Goal: Task Accomplishment & Management: Use online tool/utility

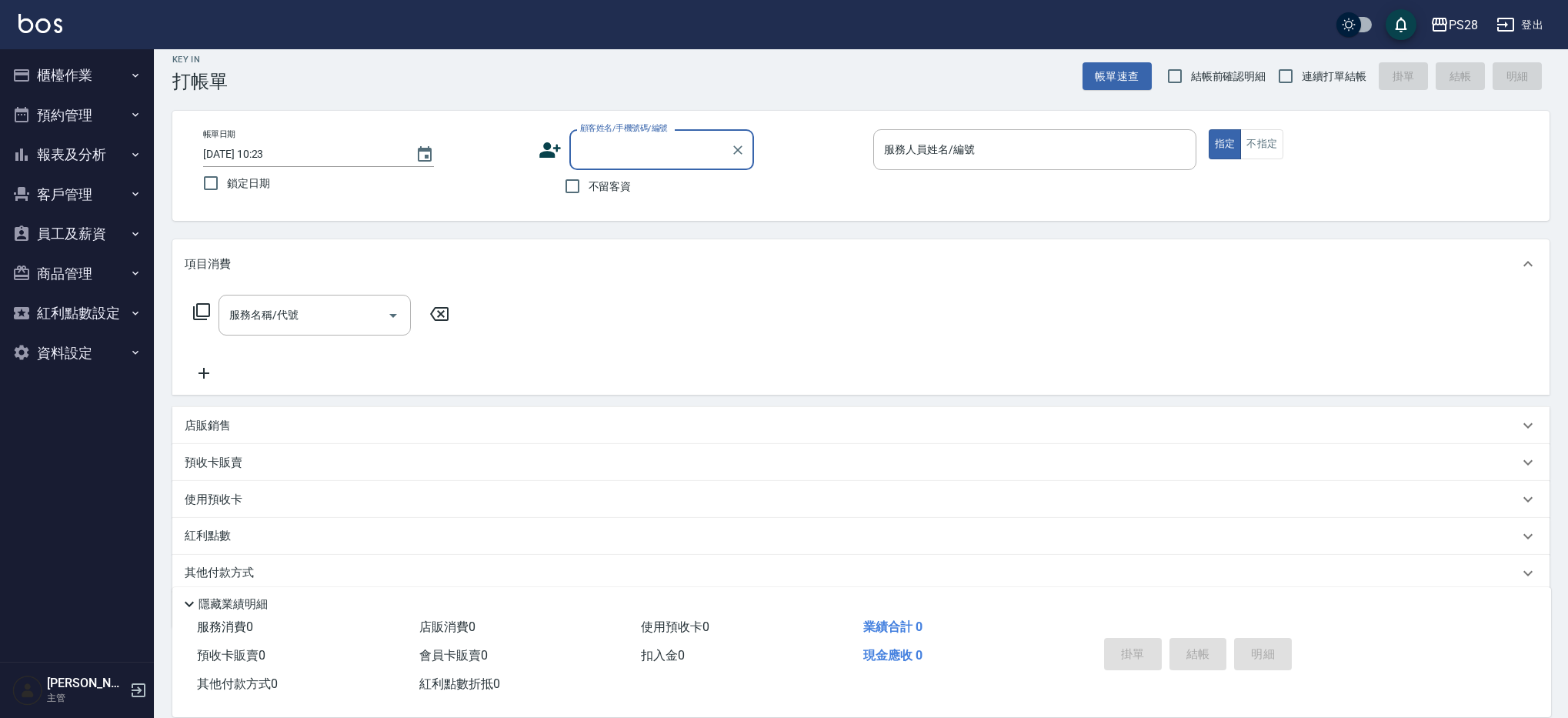
scroll to position [25, 0]
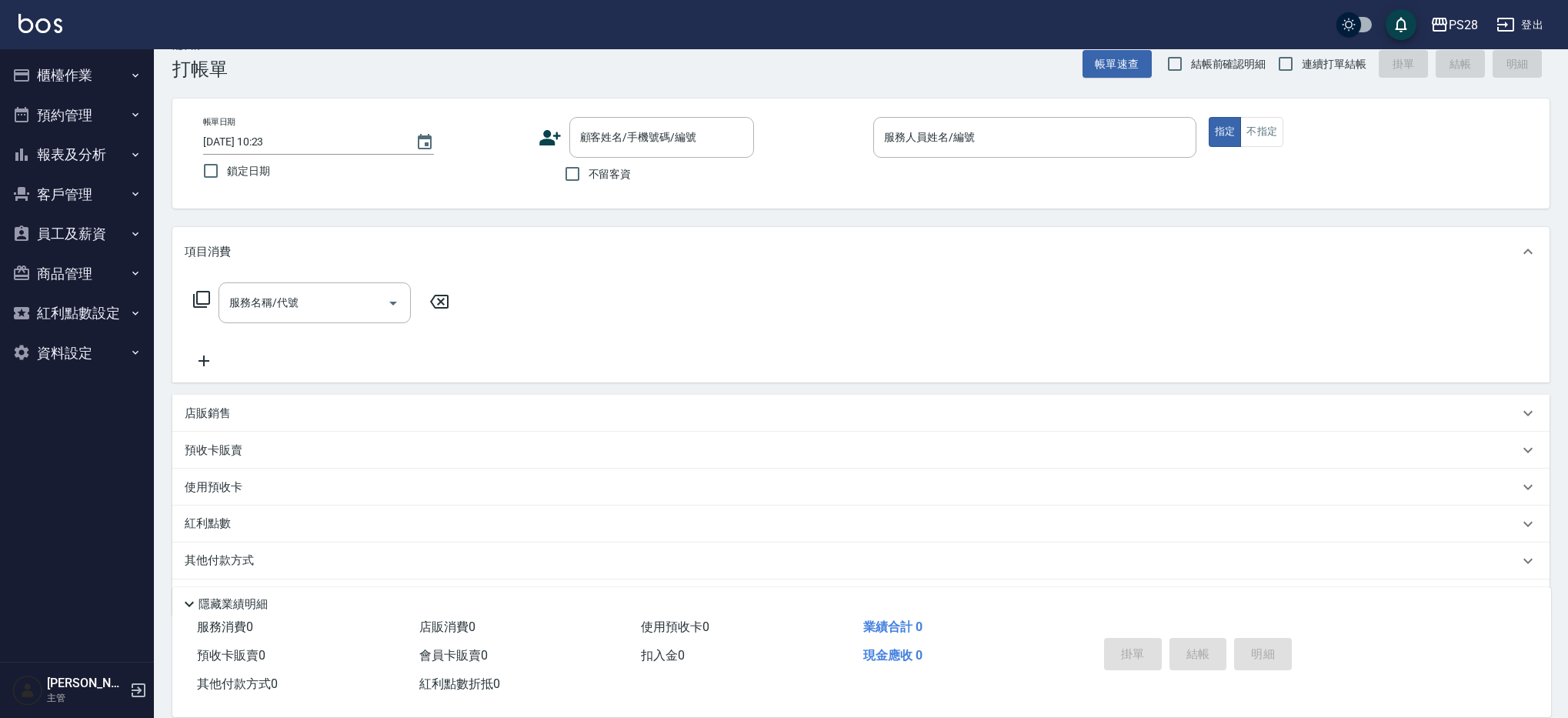
drag, startPoint x: 619, startPoint y: 178, endPoint x: 760, endPoint y: 173, distance: 141.1
click at [619, 178] on span "不留客資" at bounding box center [610, 175] width 43 height 16
click at [588, 178] on input "不留客資" at bounding box center [572, 174] width 32 height 32
checkbox input "true"
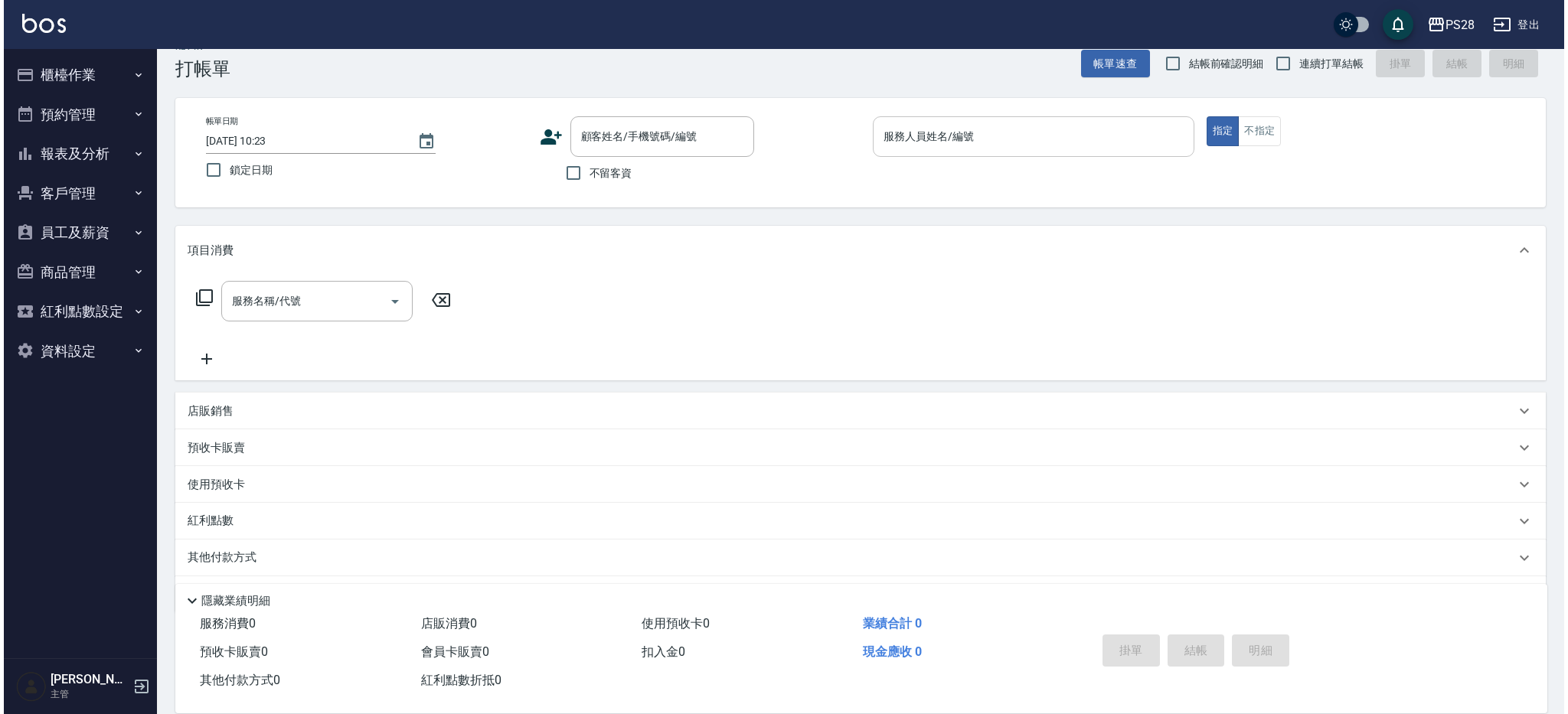
scroll to position [0, 0]
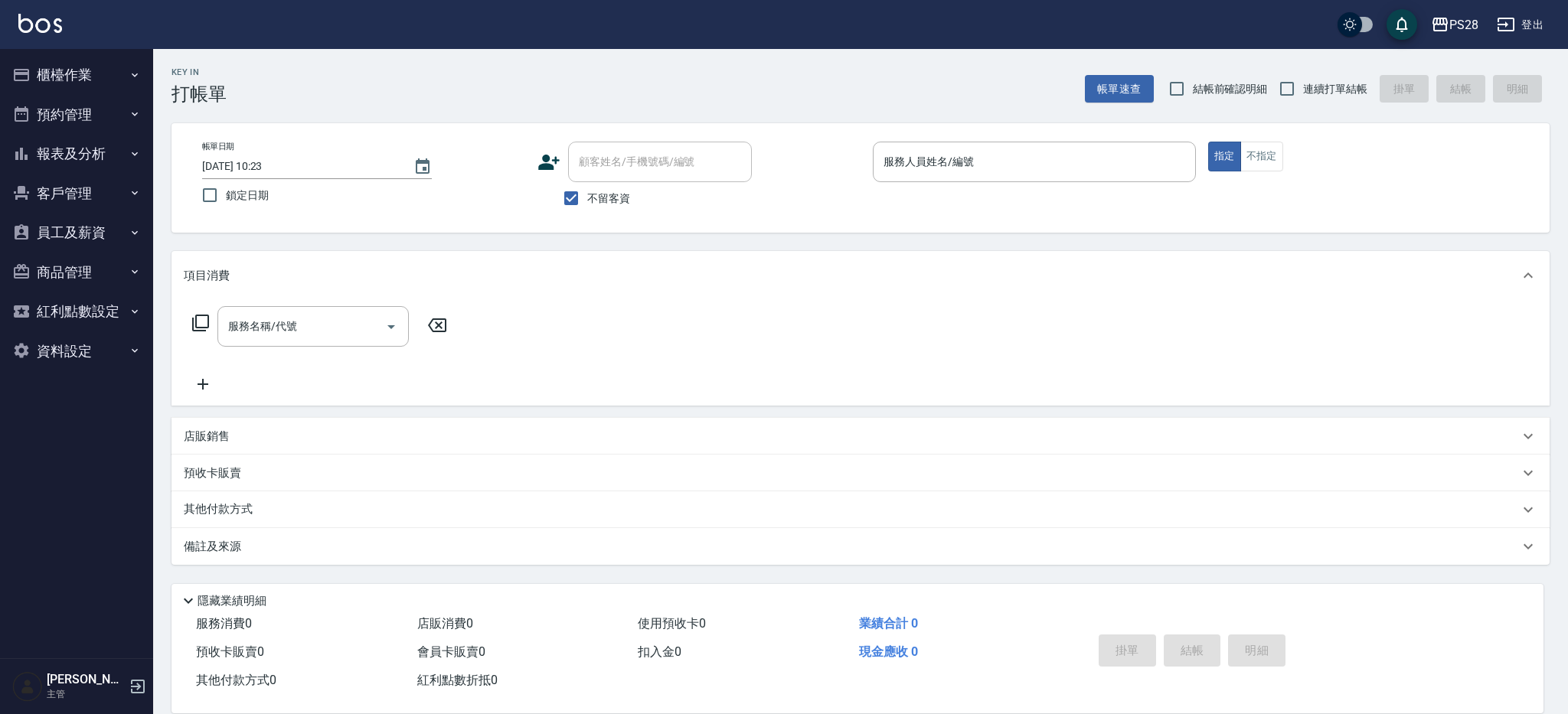
click at [1349, 93] on span "連續打單結帳" at bounding box center [1335, 89] width 64 height 16
click at [1303, 93] on input "連續打單結帳" at bounding box center [1287, 89] width 32 height 32
checkbox input "true"
click at [93, 163] on button "報表及分析" at bounding box center [76, 154] width 141 height 39
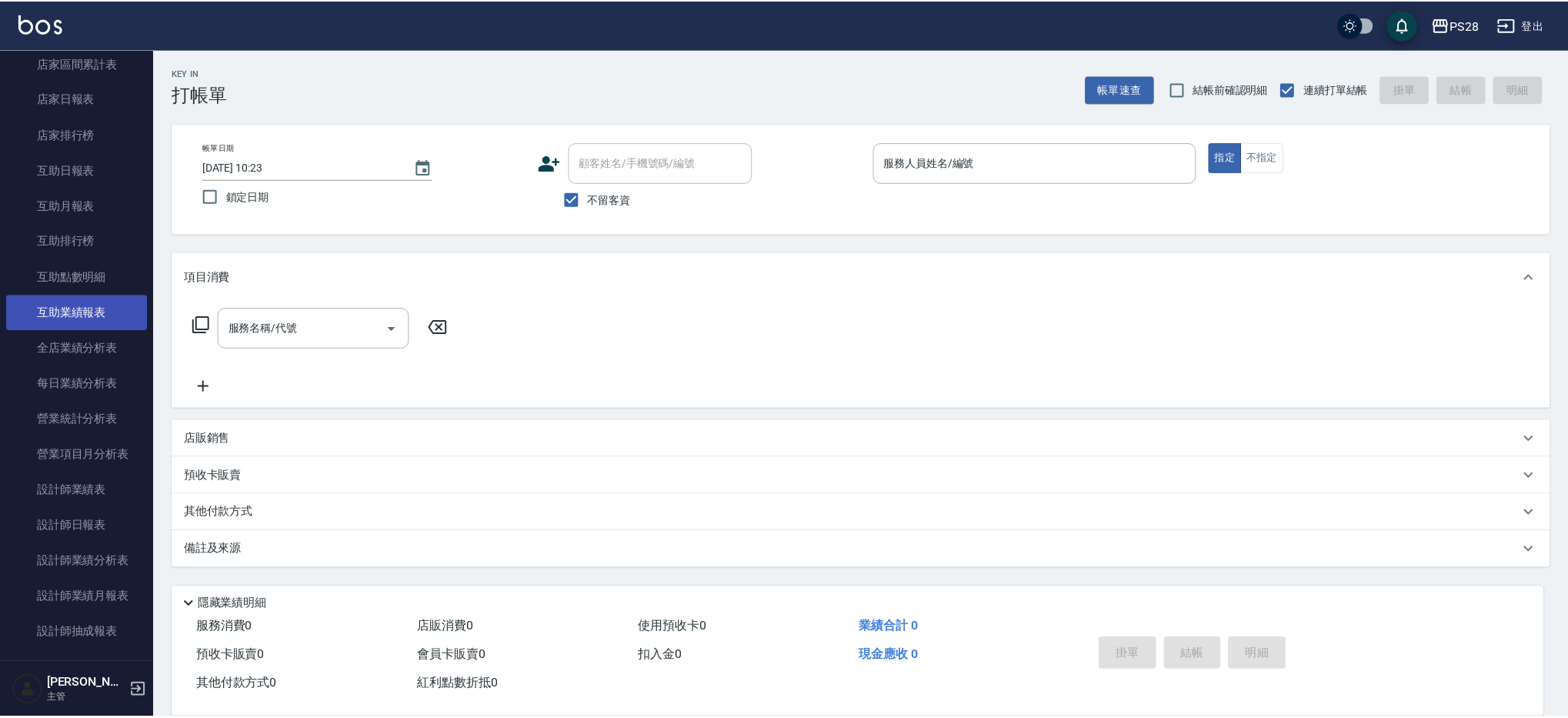
scroll to position [229, 0]
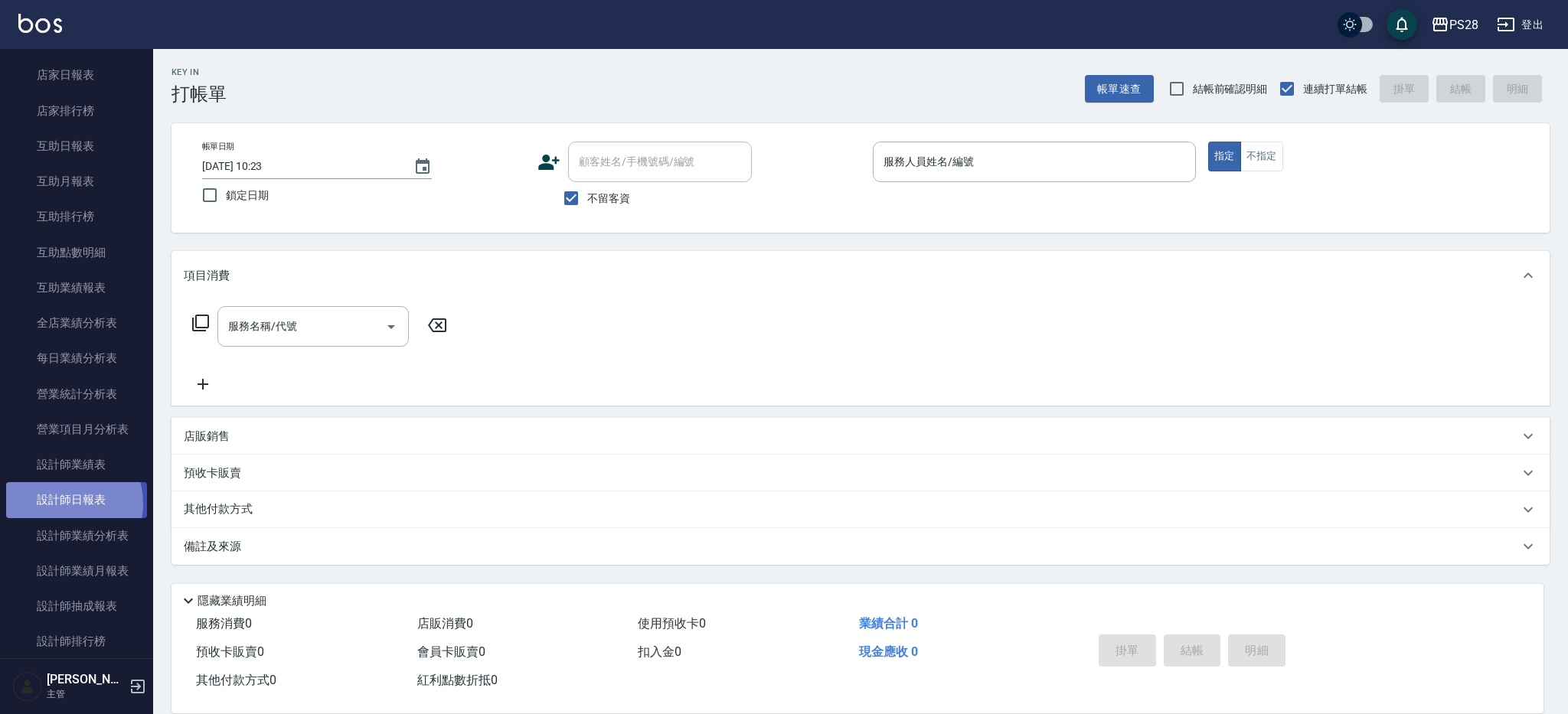
click at [61, 504] on link "設計師日報表" at bounding box center [76, 499] width 141 height 35
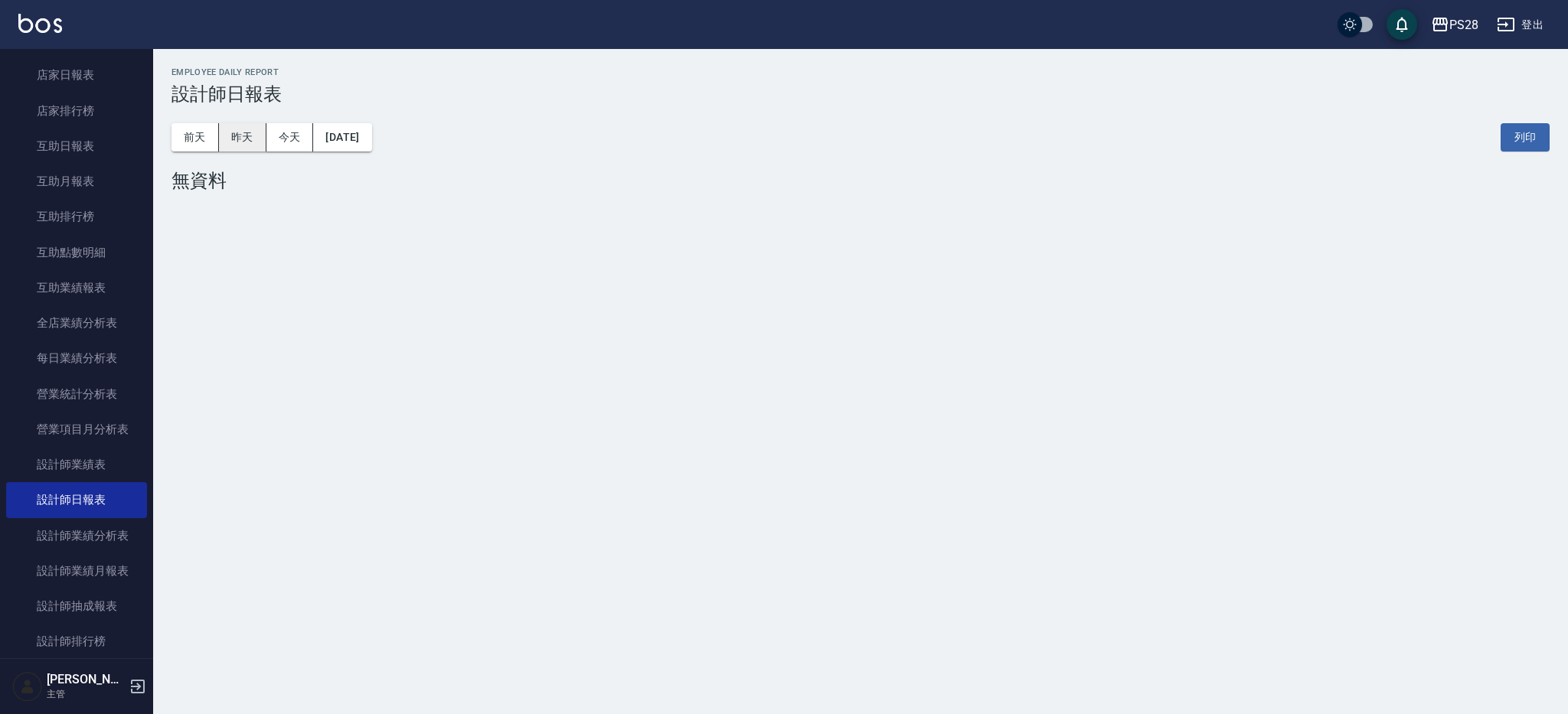
click at [242, 132] on button "昨天" at bounding box center [243, 138] width 47 height 29
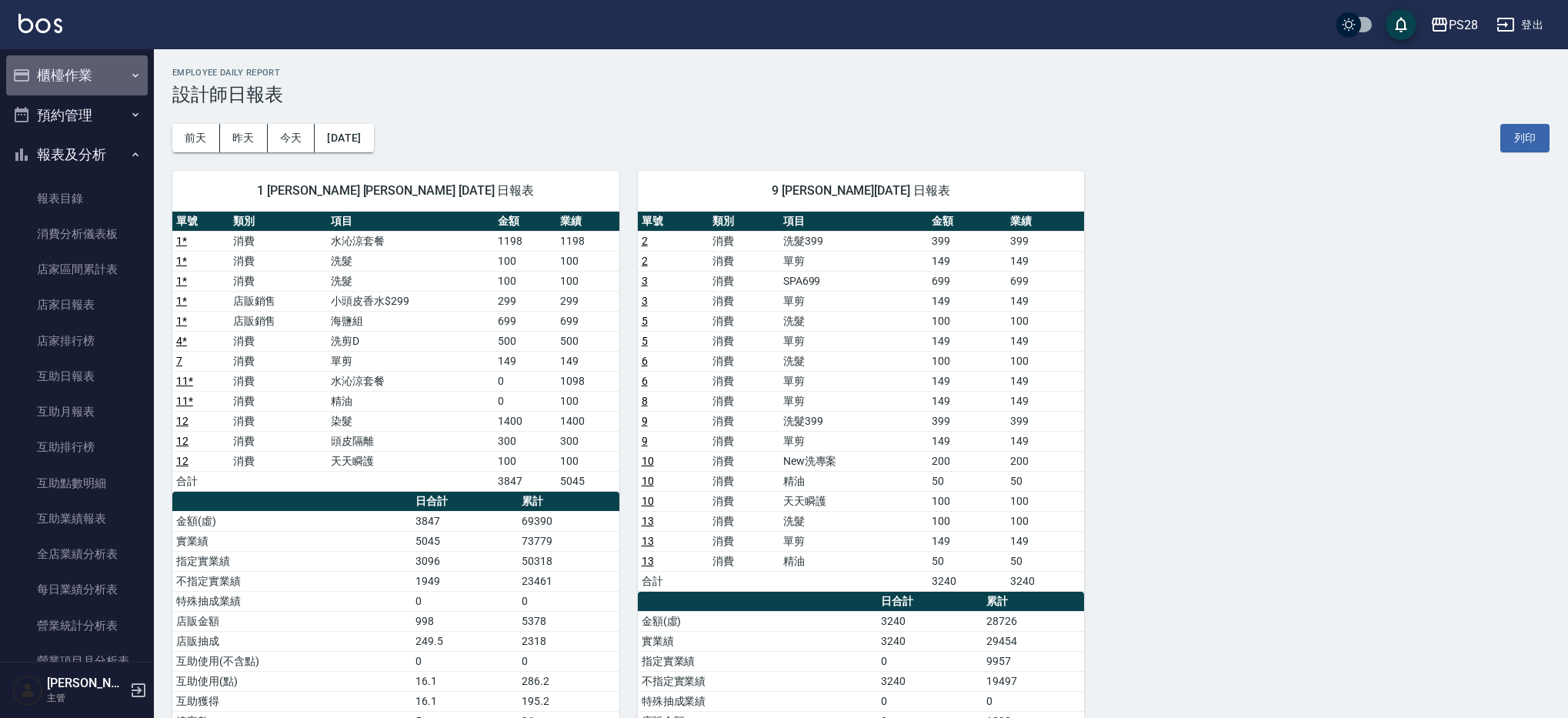
click at [77, 77] on button "櫃檯作業" at bounding box center [76, 76] width 141 height 40
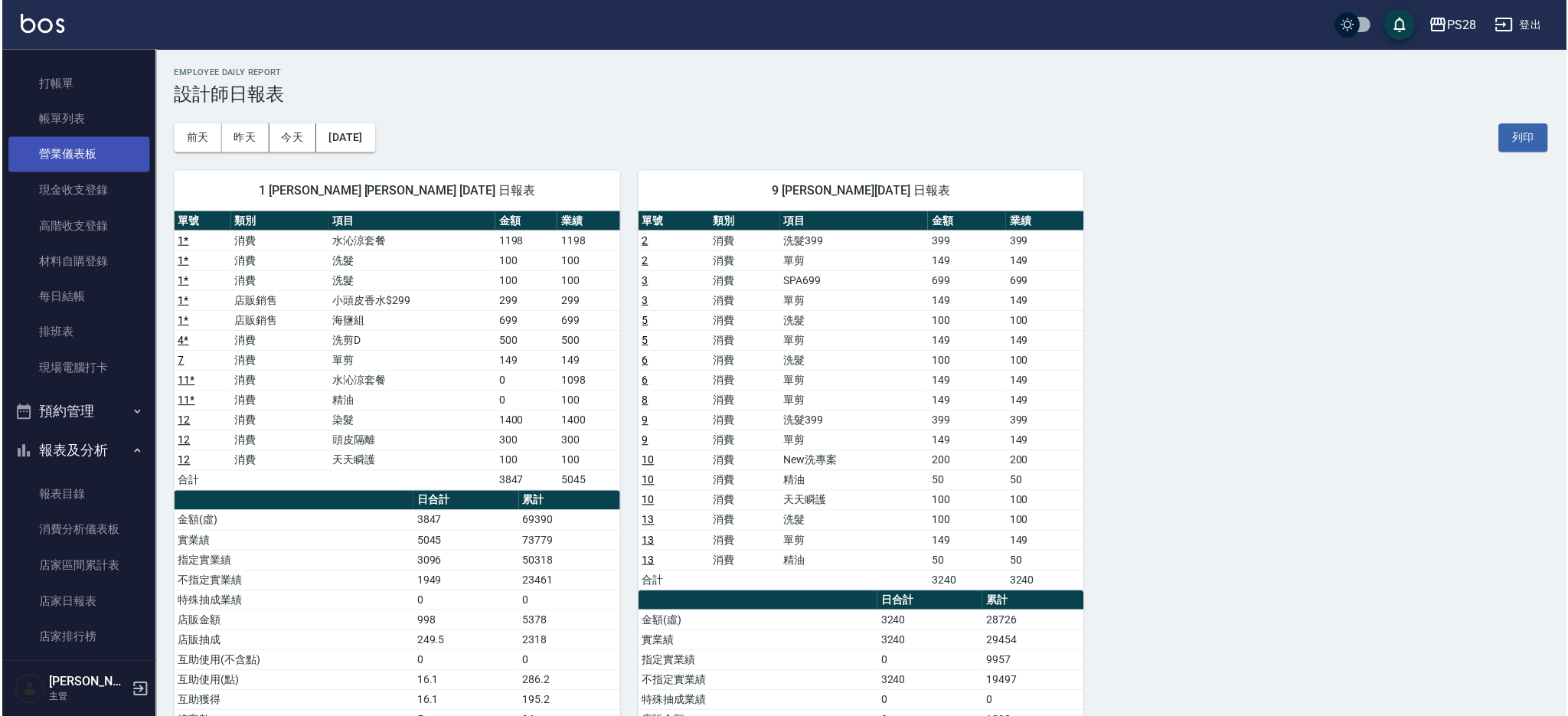
scroll to position [47, 0]
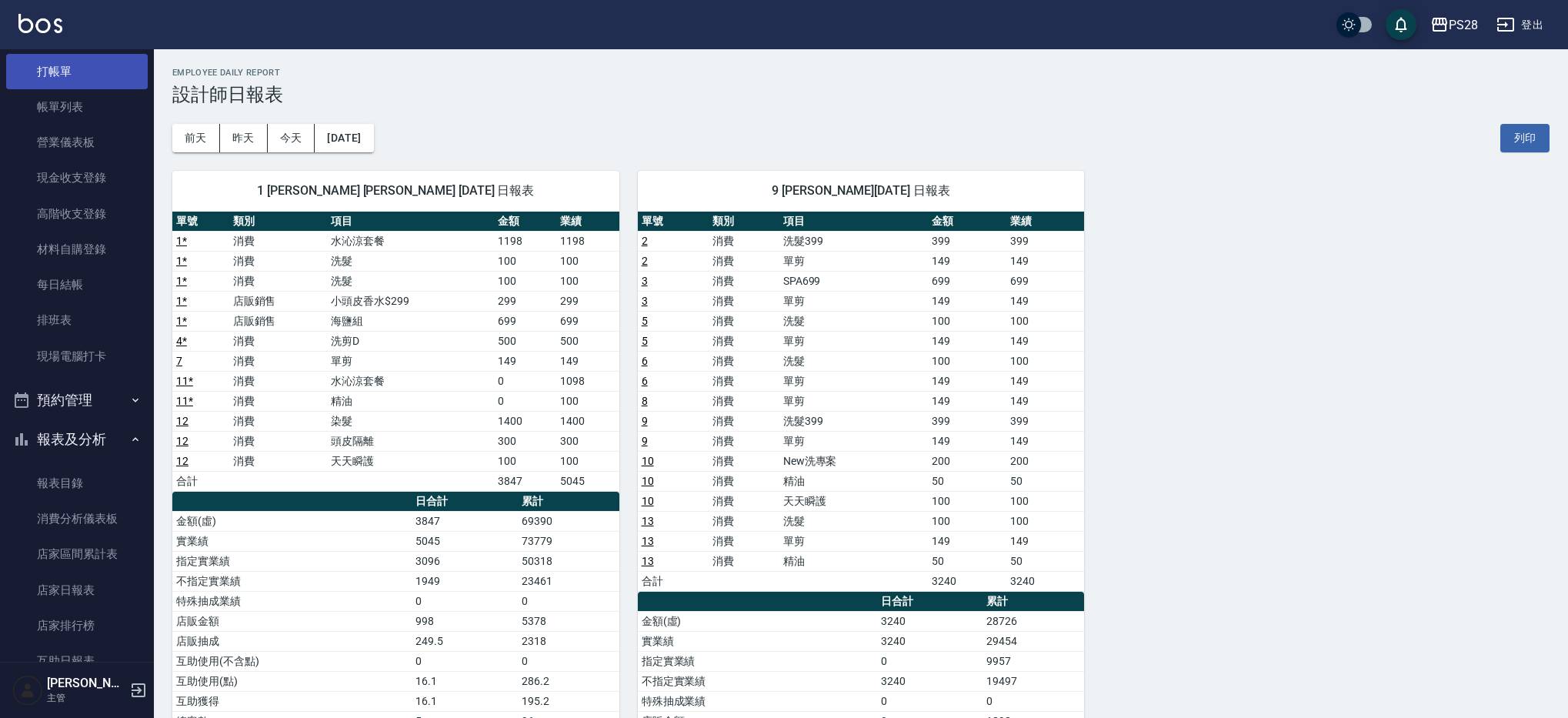
click at [103, 80] on link "打帳單" at bounding box center [76, 71] width 141 height 35
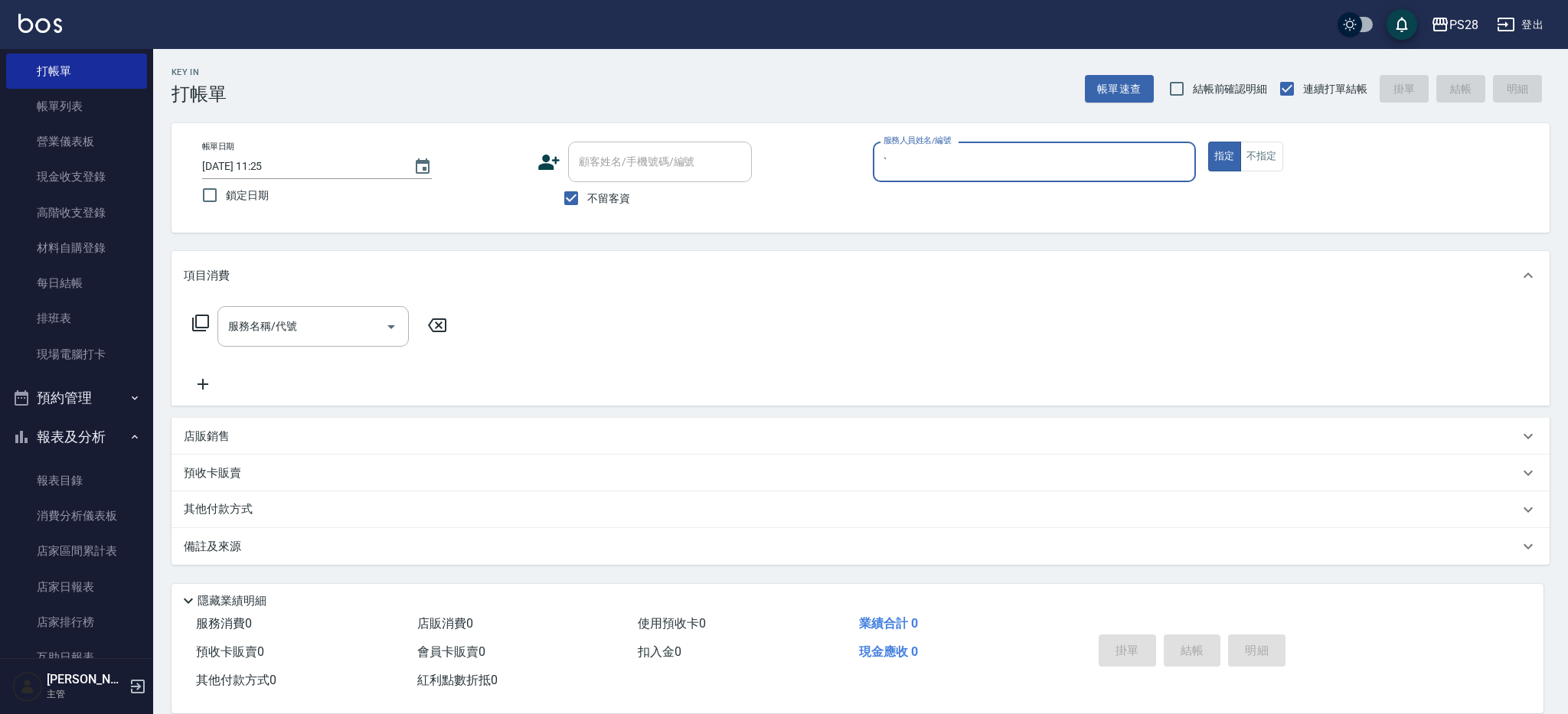
type input "ˋ"
click at [1208, 141] on button "指定" at bounding box center [1224, 156] width 33 height 30
type button "true"
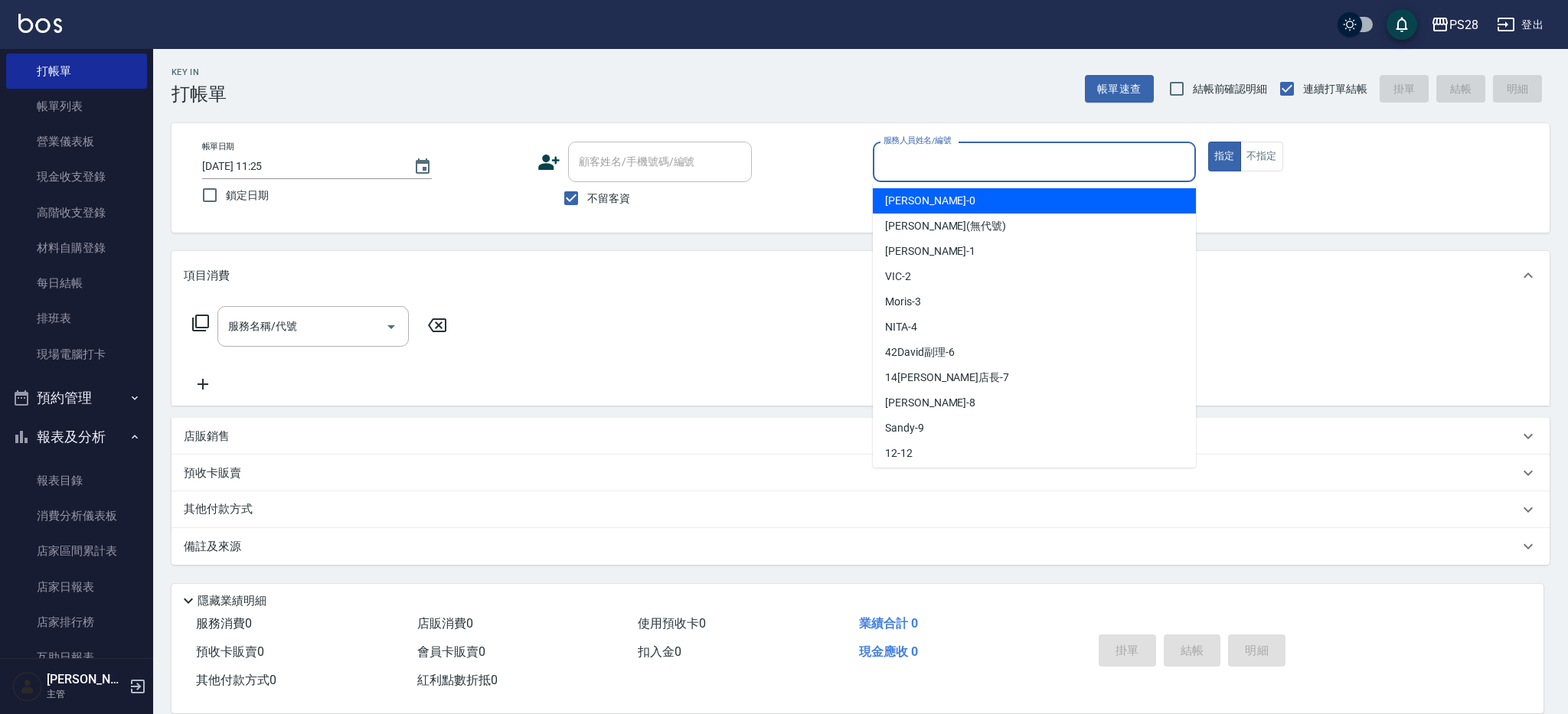
click at [1071, 149] on input "服務人員姓名/編號" at bounding box center [1035, 162] width 310 height 27
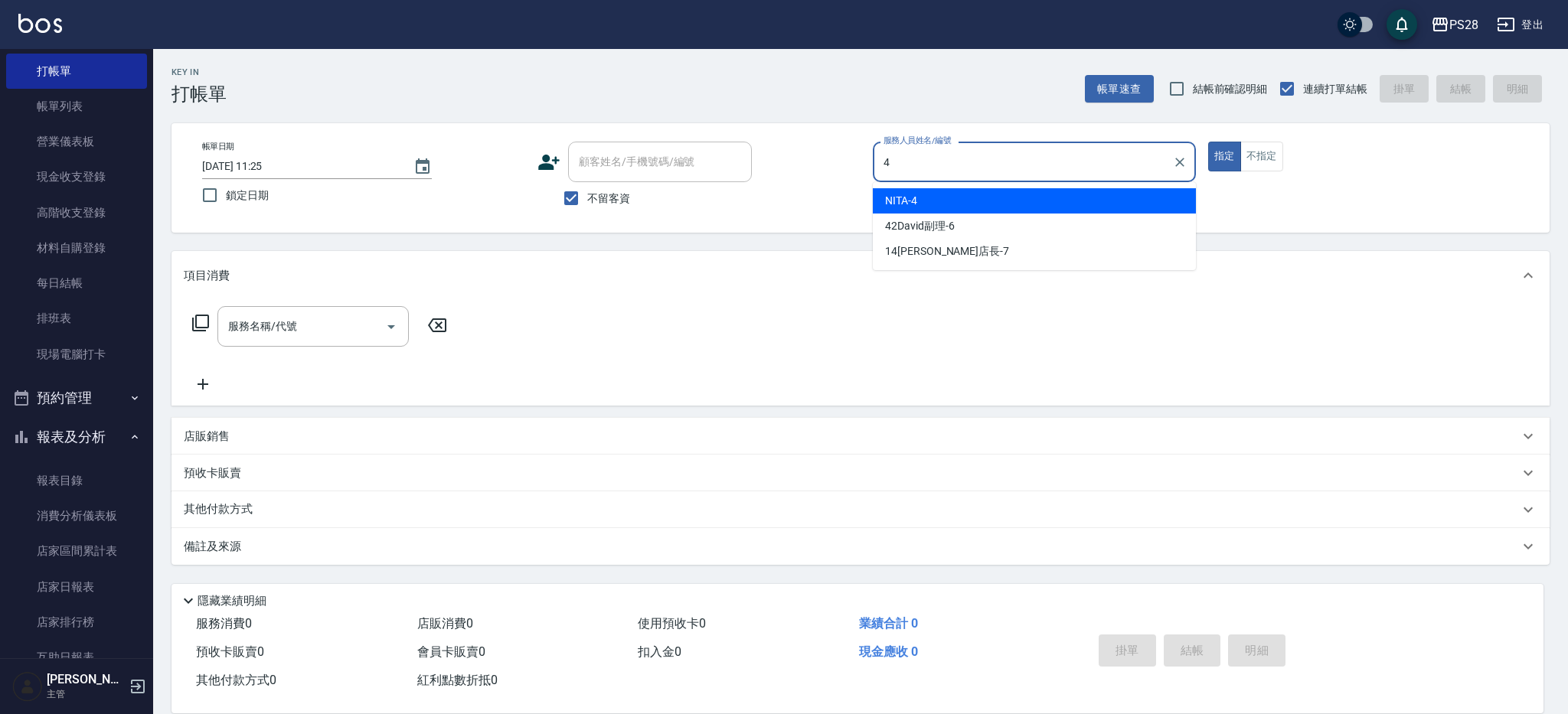
type input "NITA-4"
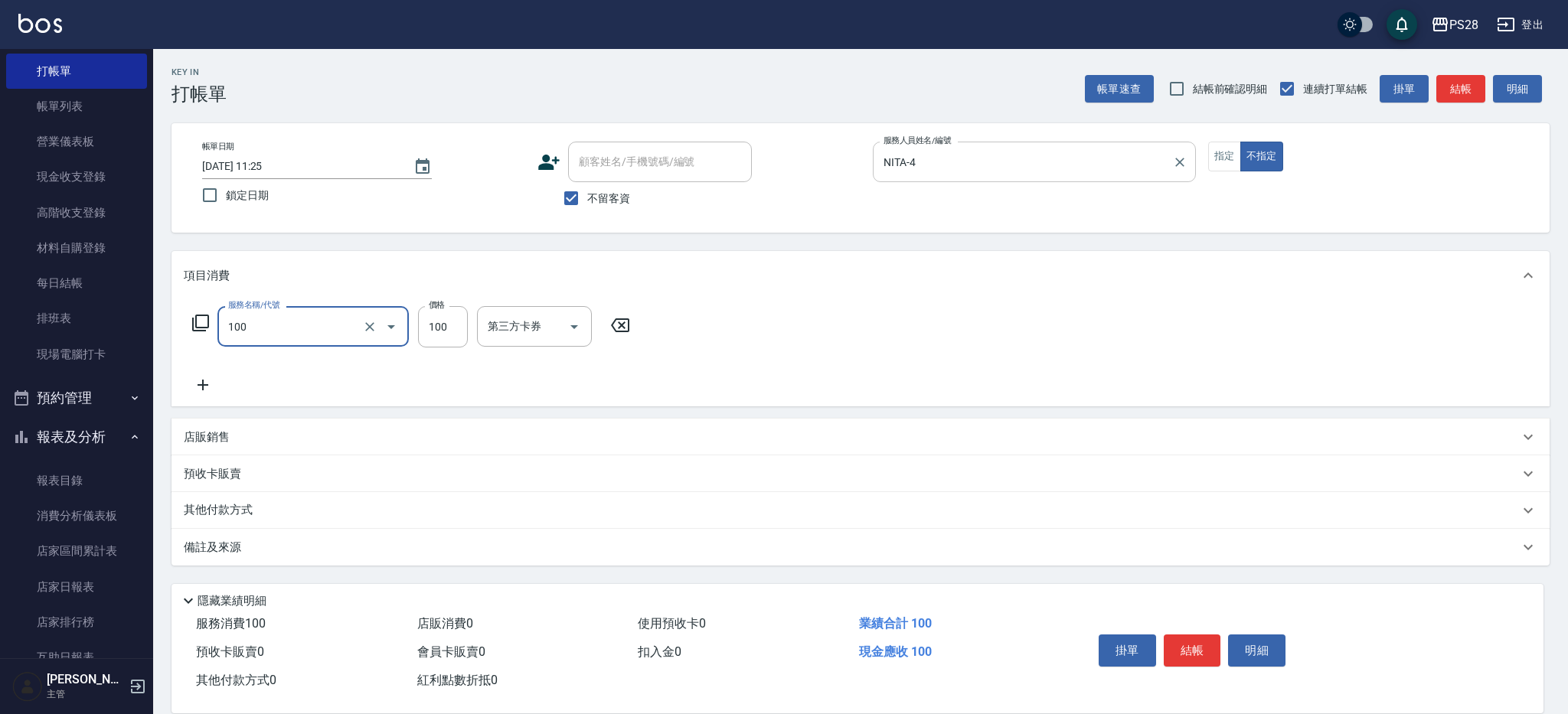
type input "洗髮(100)"
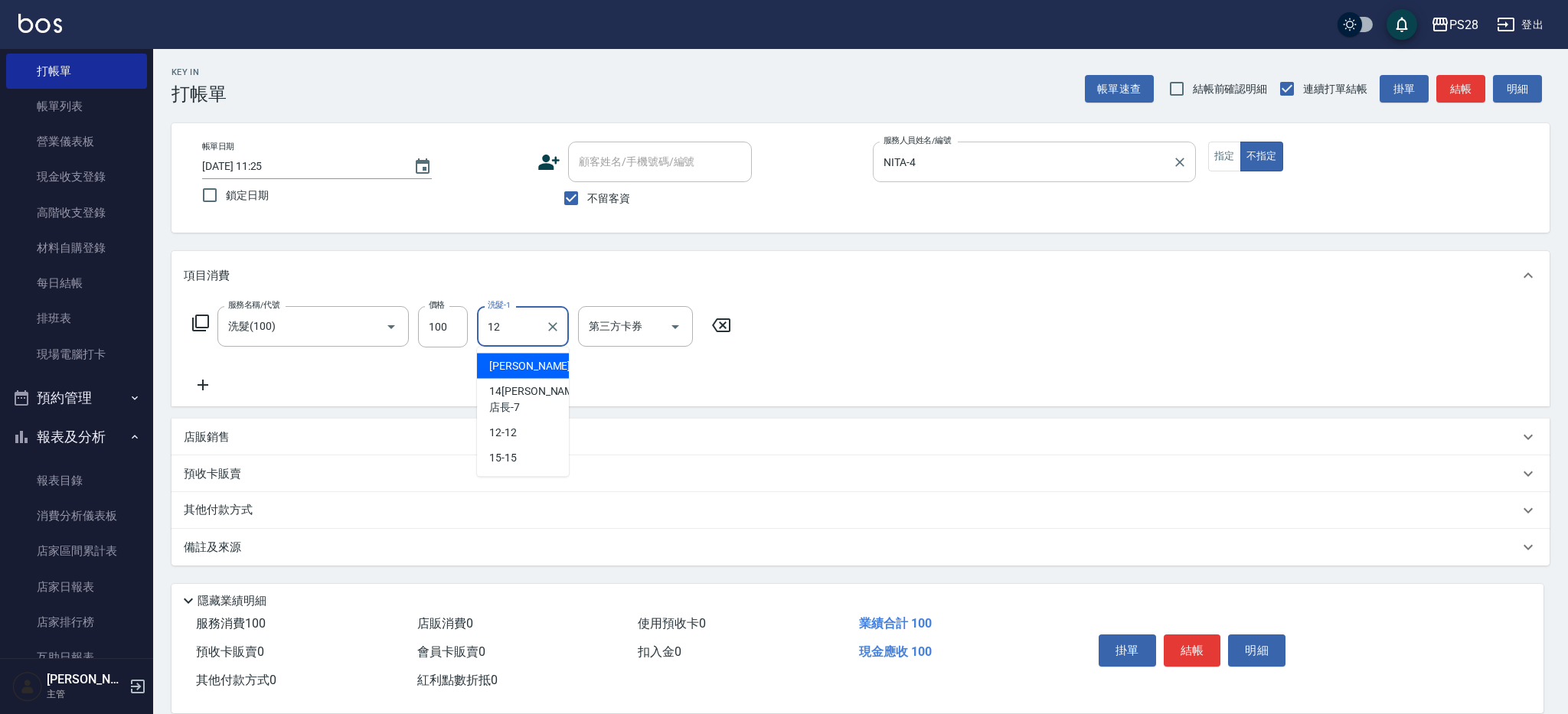
type input "12-12"
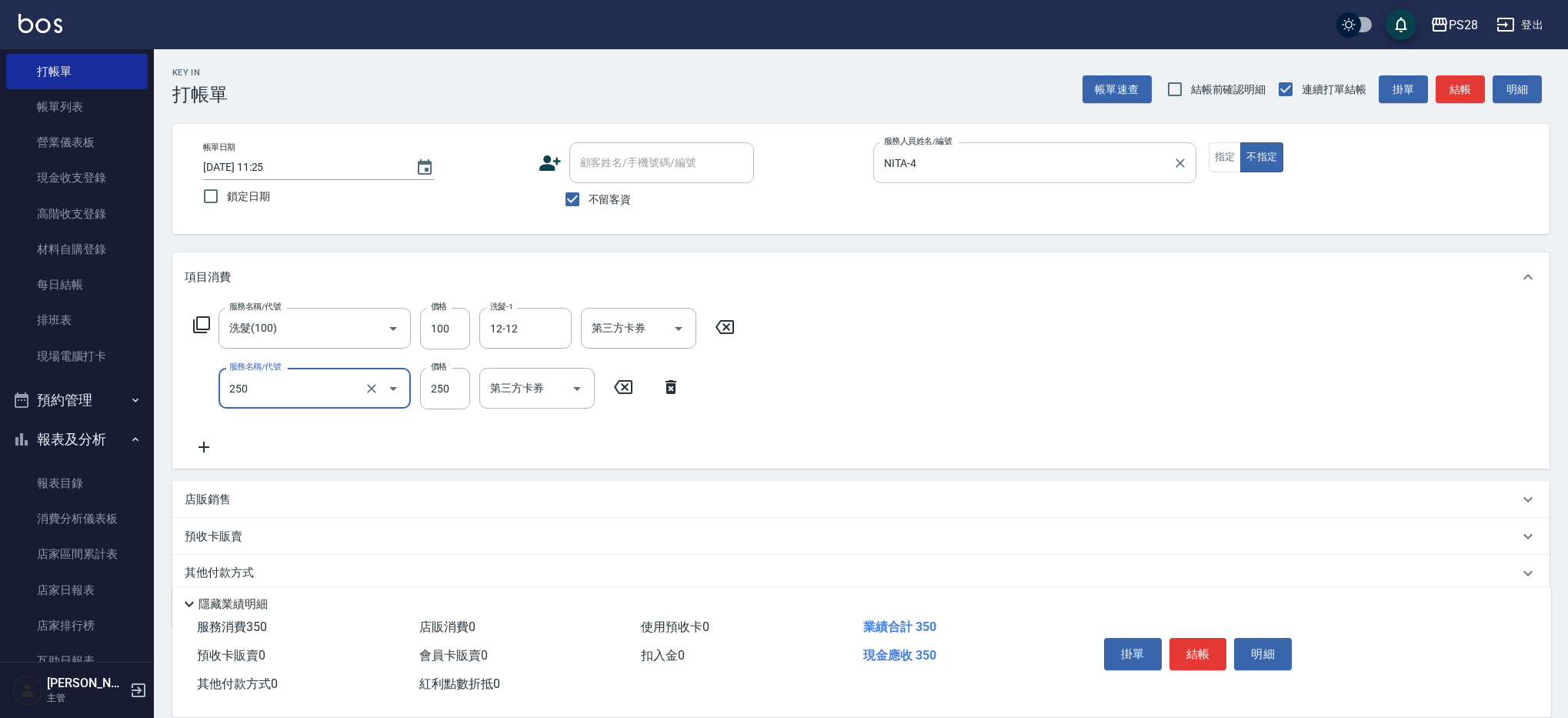
type input "單剪(250)"
type input "149"
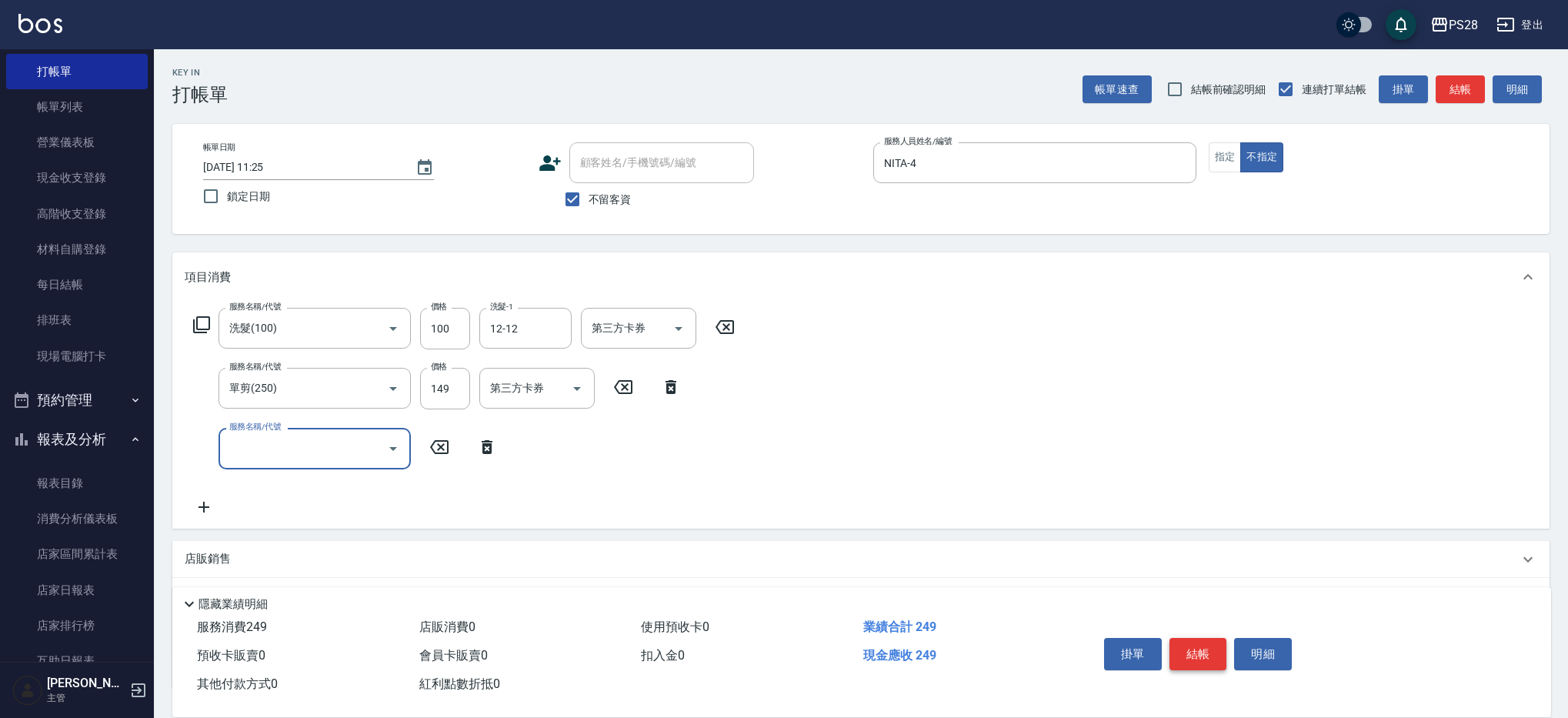
click at [1203, 650] on button "結帳" at bounding box center [1198, 654] width 58 height 32
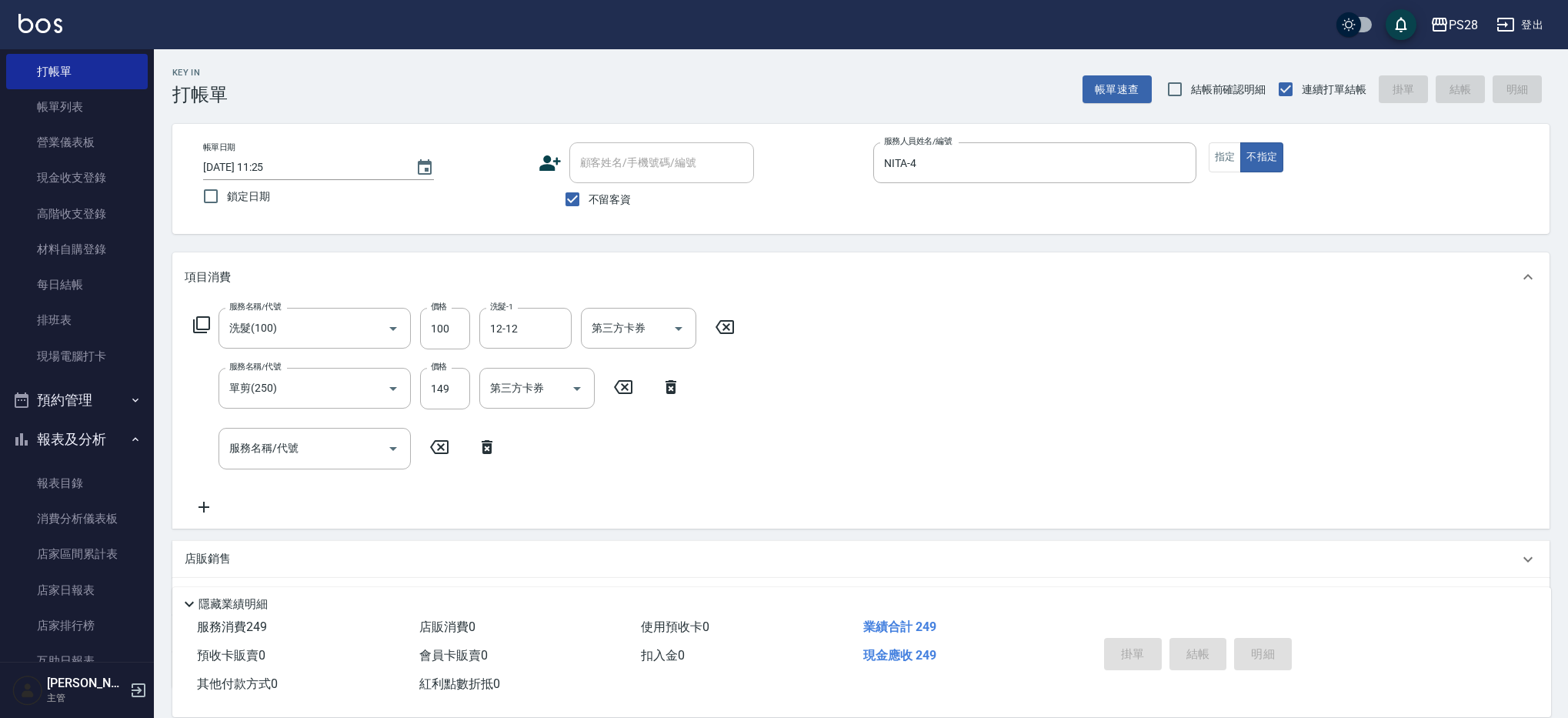
type input "[DATE] 11:31"
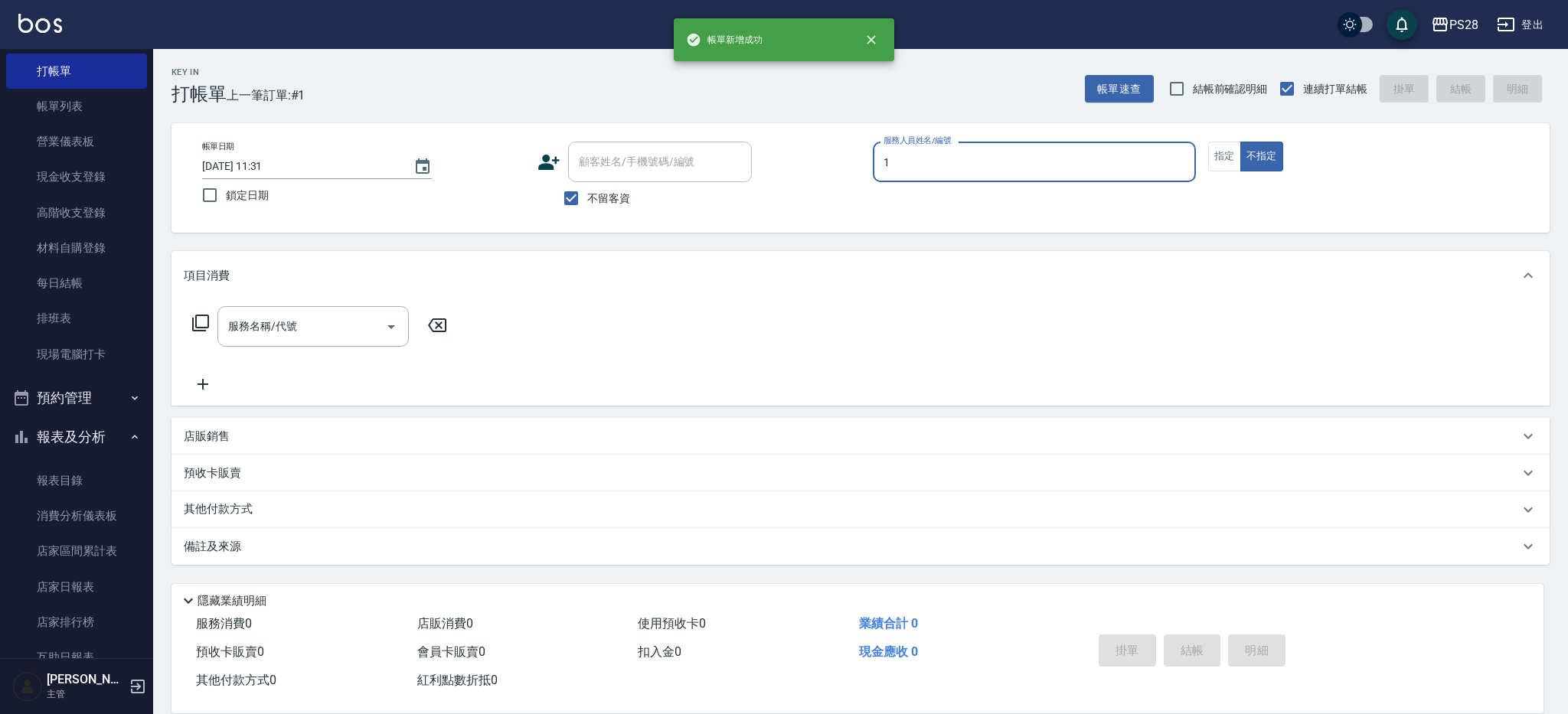
type input "1"
type button "false"
type input "[PERSON_NAME]-1"
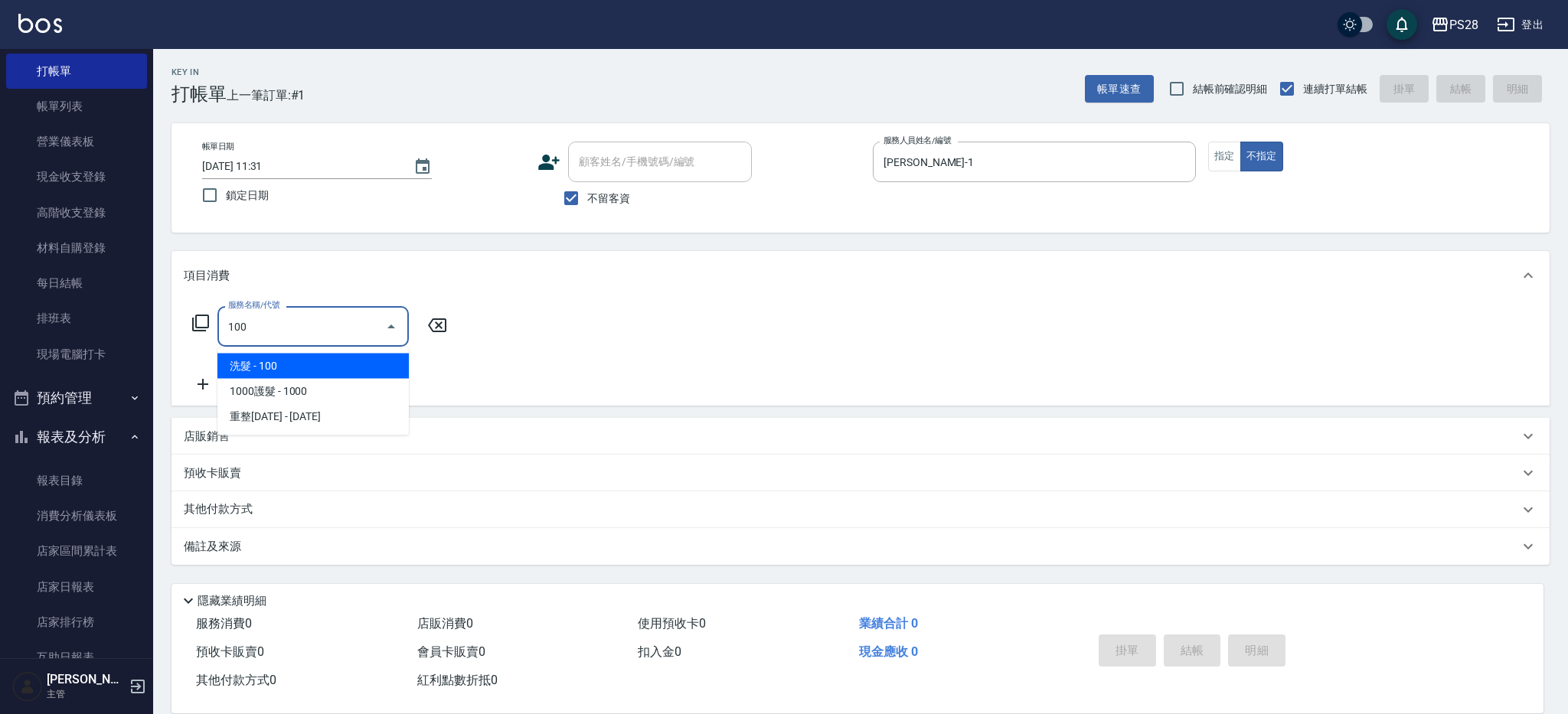
type input "洗髮(100)"
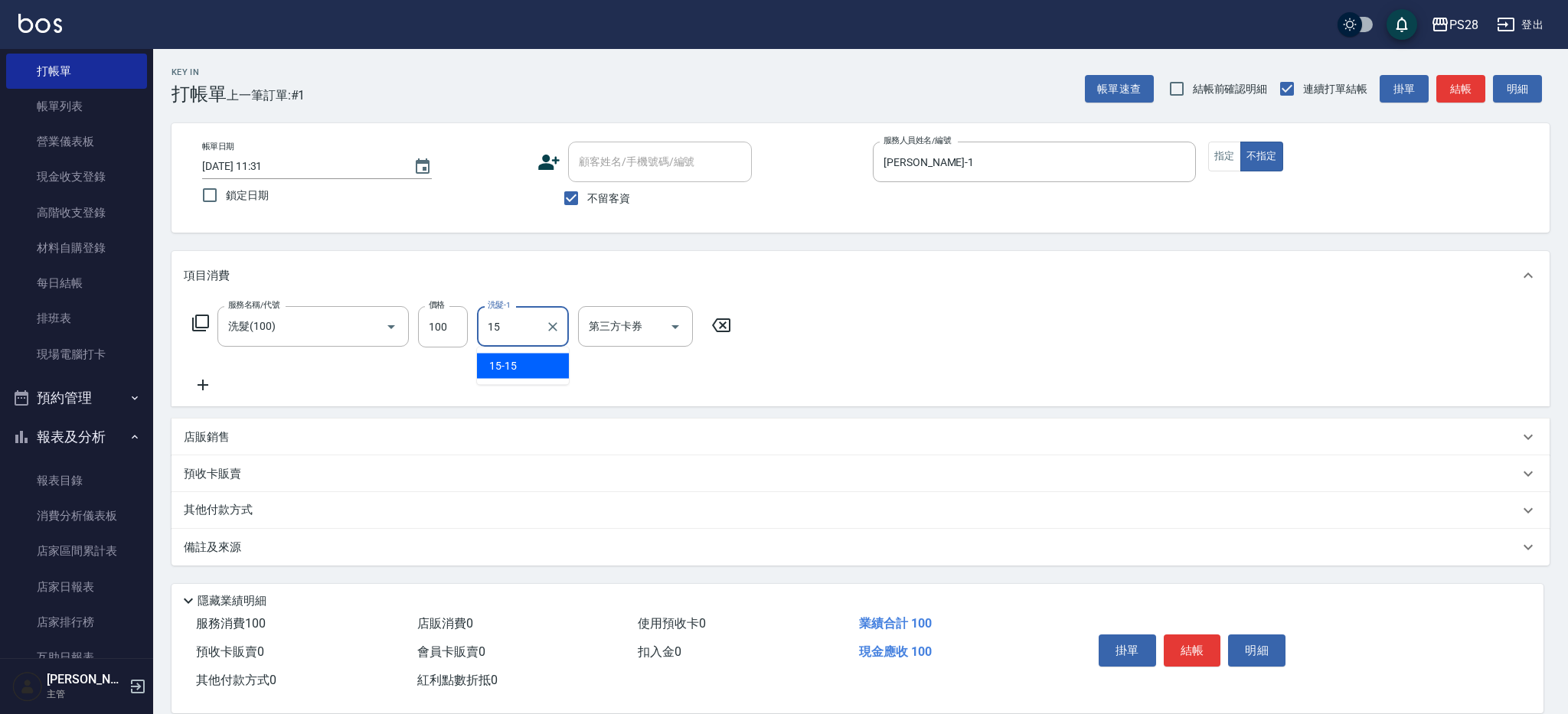
type input "15-15"
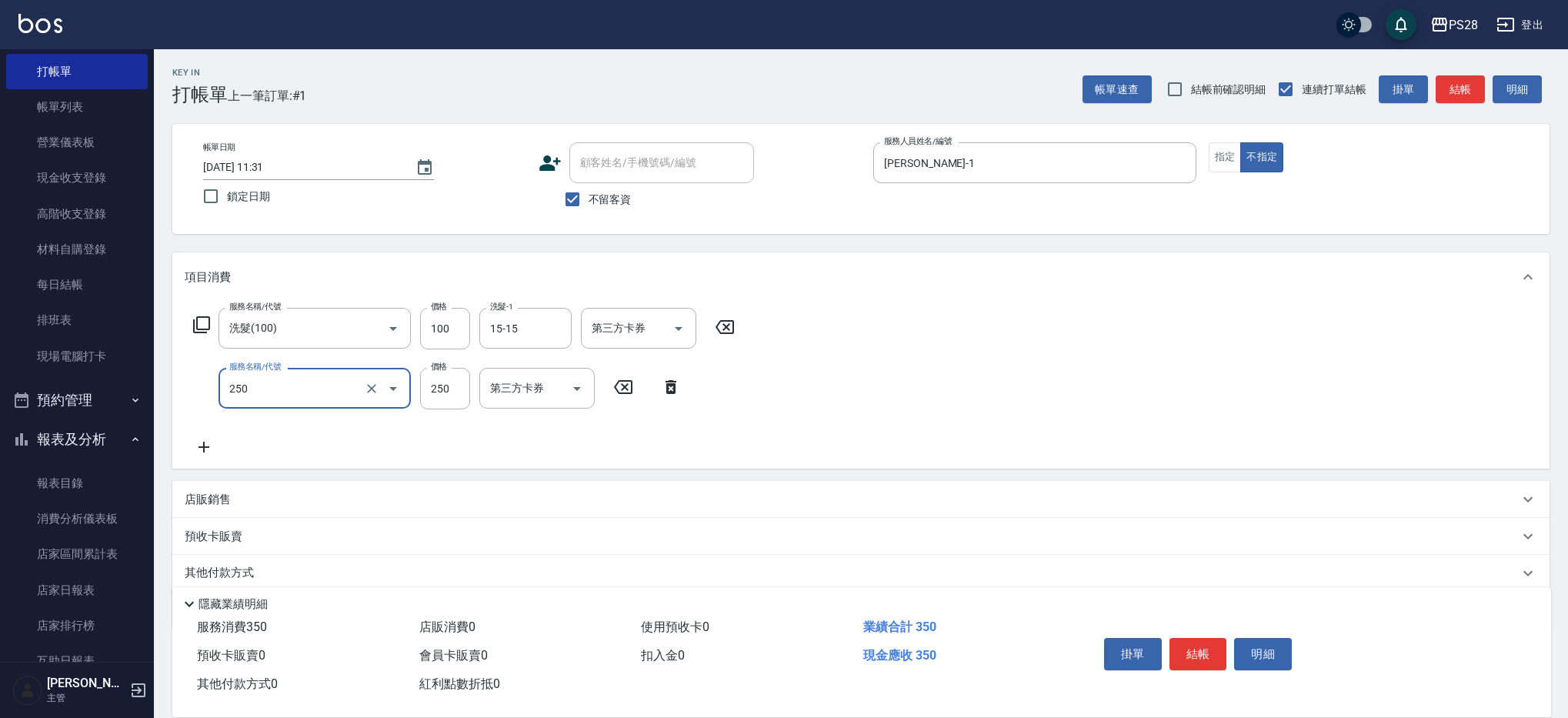
type input "單剪(250)"
type input "149"
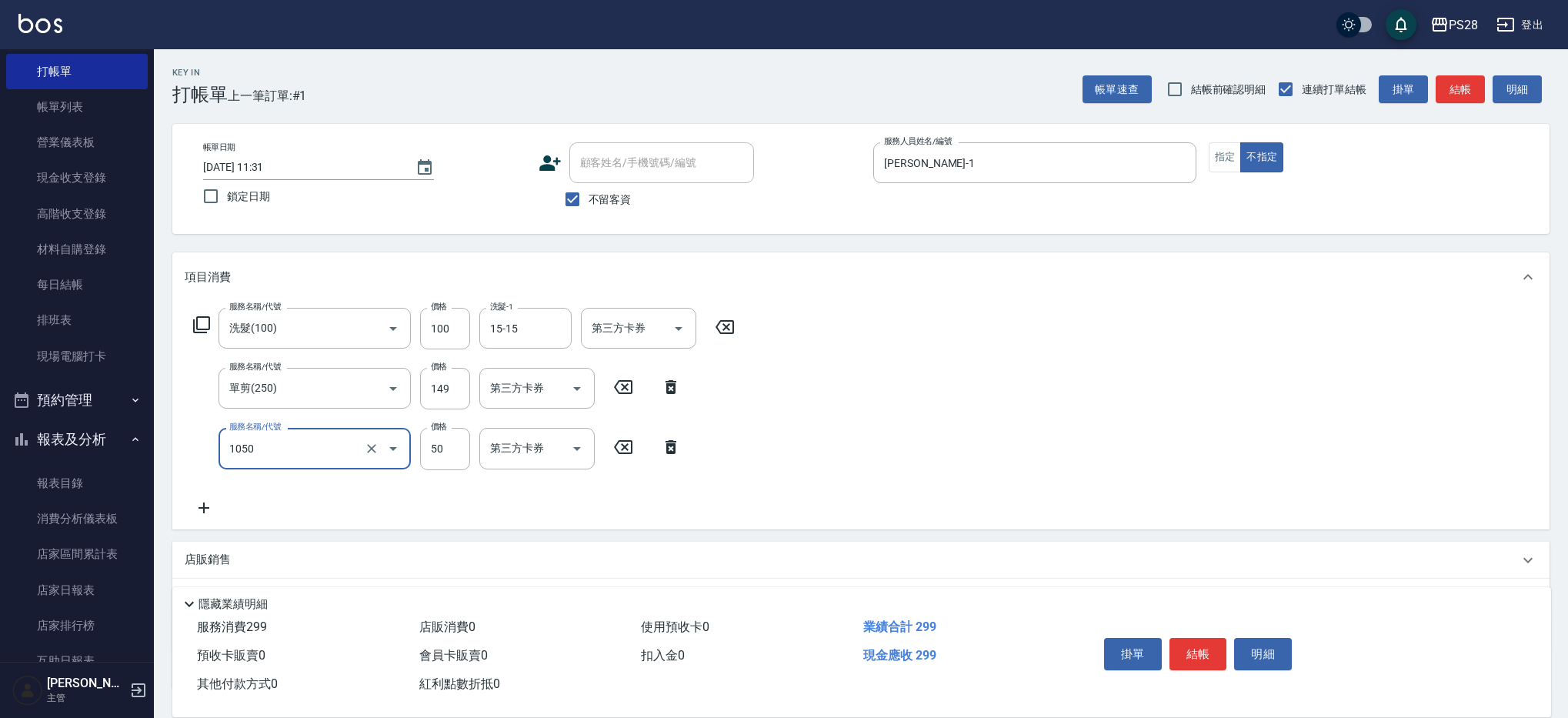
type input "精油(1050)"
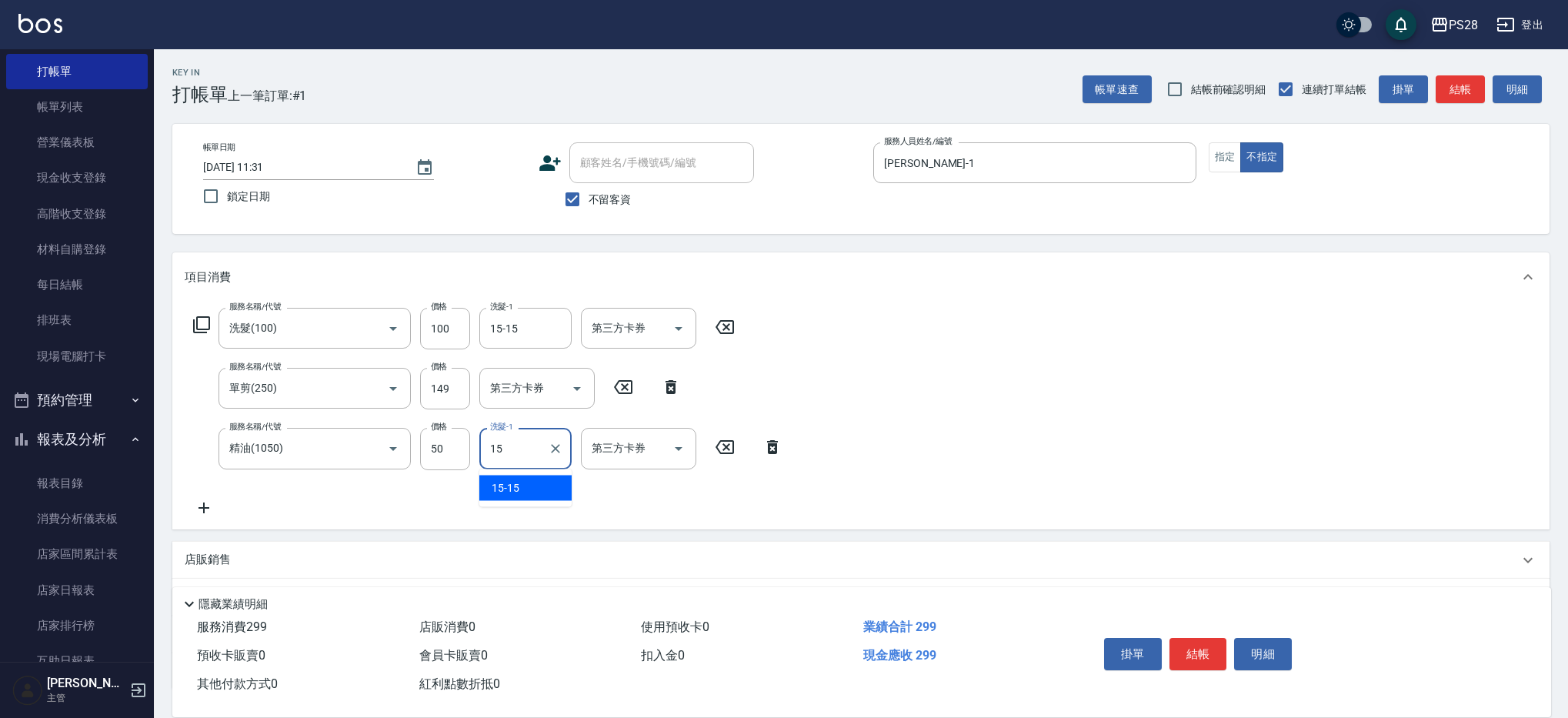
type input "15-15"
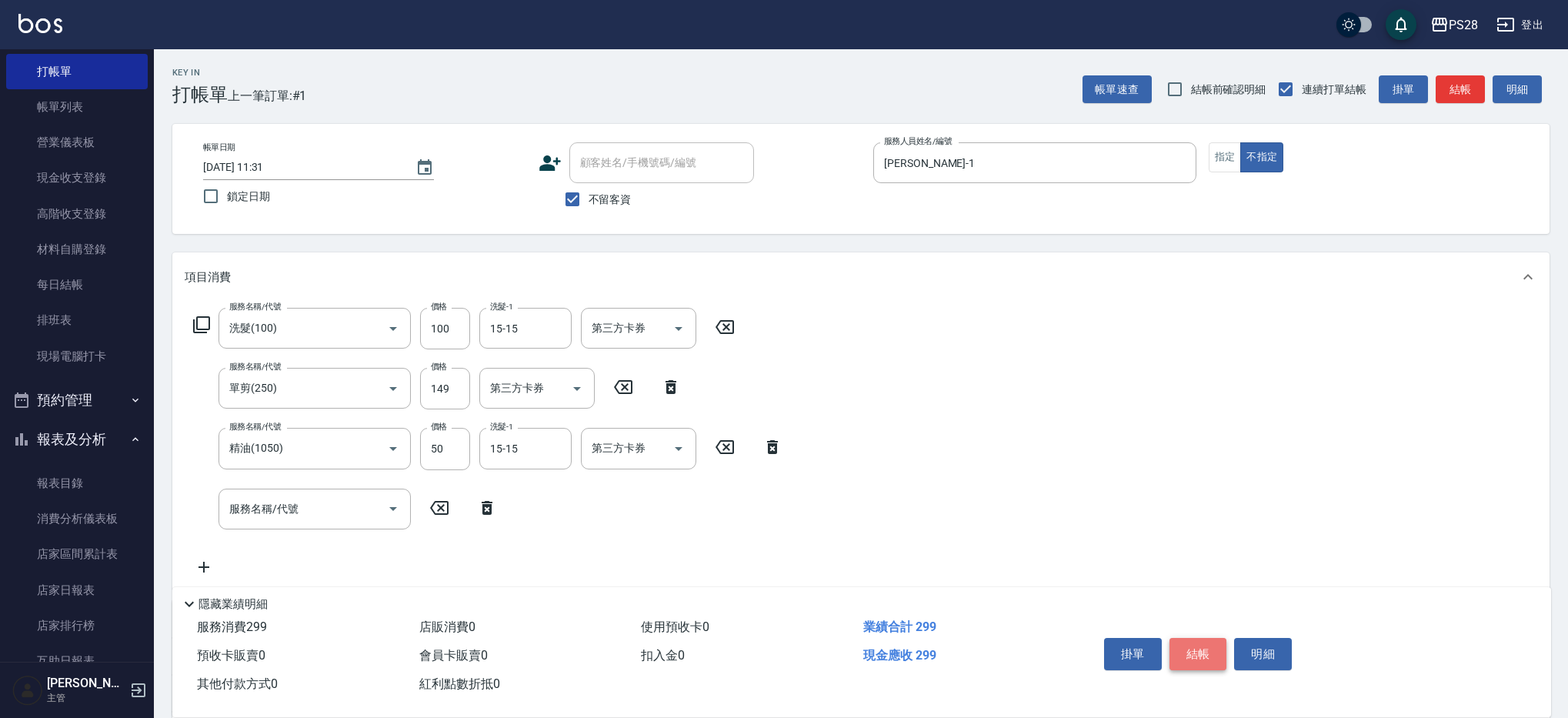
click at [1200, 649] on button "結帳" at bounding box center [1198, 654] width 58 height 32
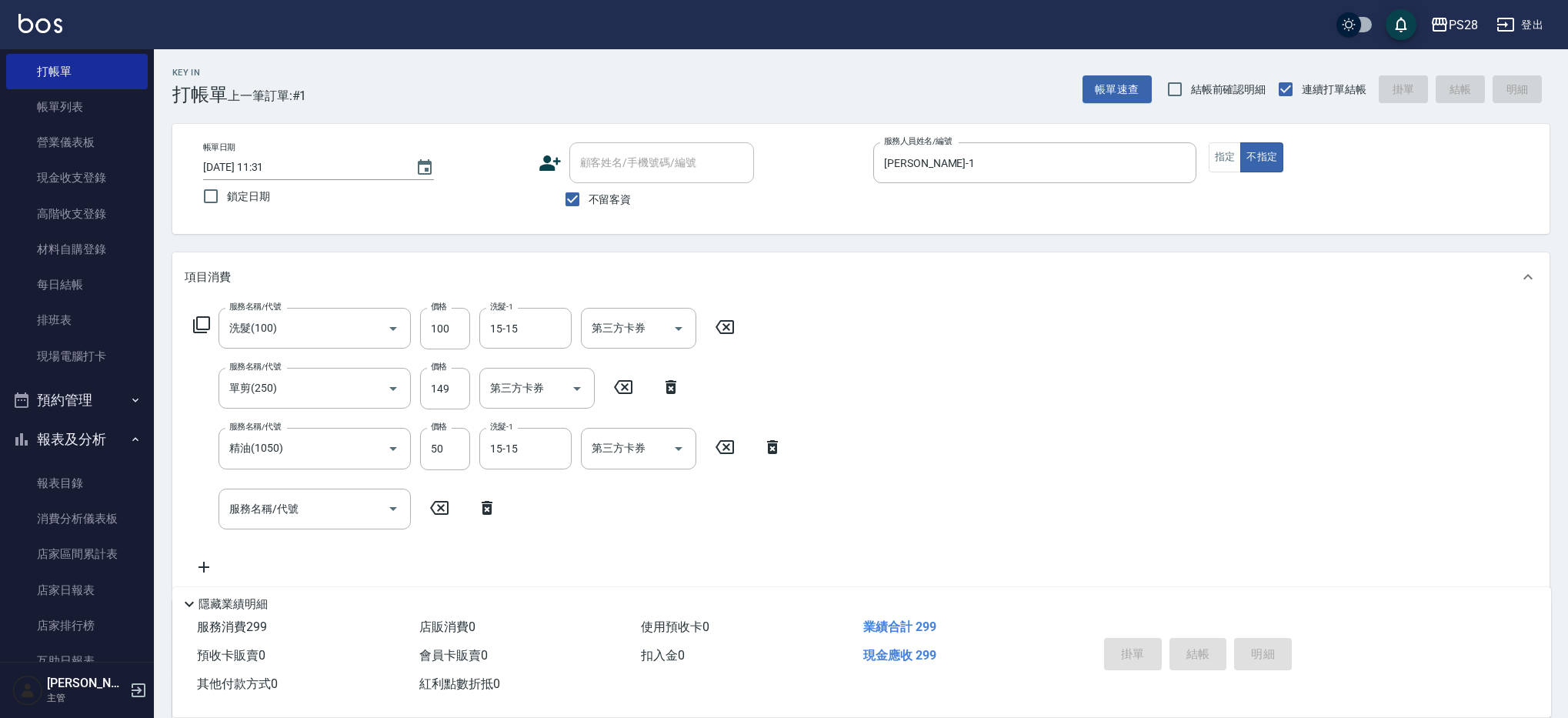
type input "[DATE] 11:32"
